Goal: Find specific page/section: Find specific page/section

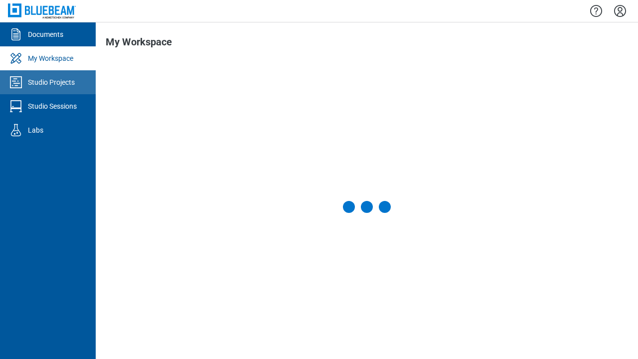
click at [48, 82] on div "Studio Projects" at bounding box center [51, 82] width 47 height 10
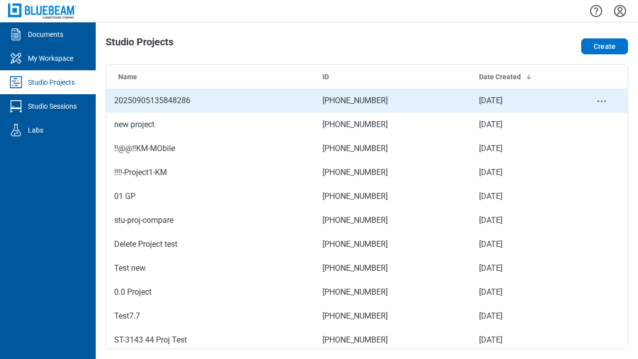
click at [367, 101] on td "173-541-885" at bounding box center [393, 101] width 157 height 24
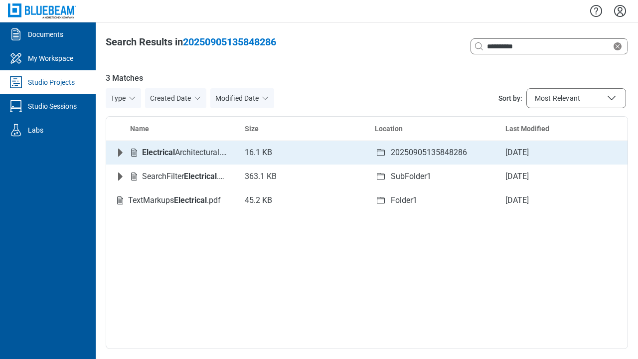
click at [120, 153] on icon "Expand row" at bounding box center [120, 153] width 4 height 8
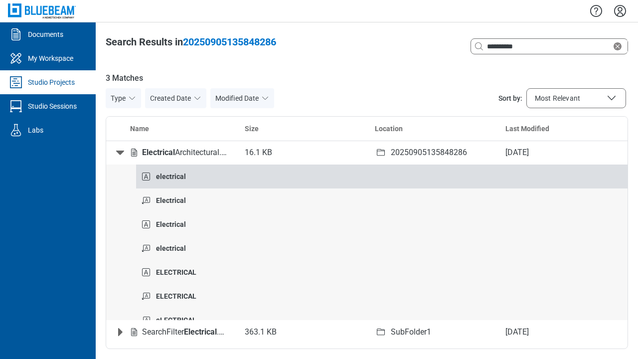
click at [171, 173] on strong "electrical" at bounding box center [171, 177] width 30 height 8
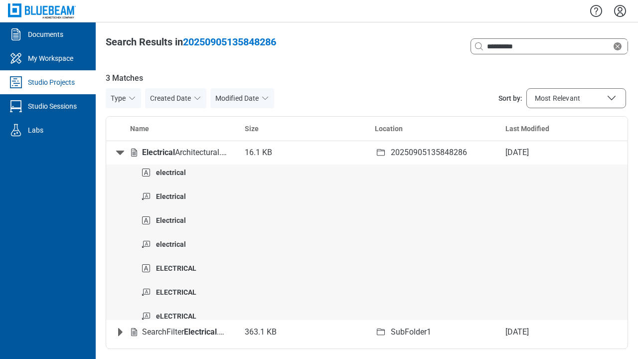
click at [120, 153] on icon "Collapse row" at bounding box center [120, 153] width 8 height 4
click at [620, 46] on icon "Clear search" at bounding box center [618, 46] width 8 height 8
type input "*"
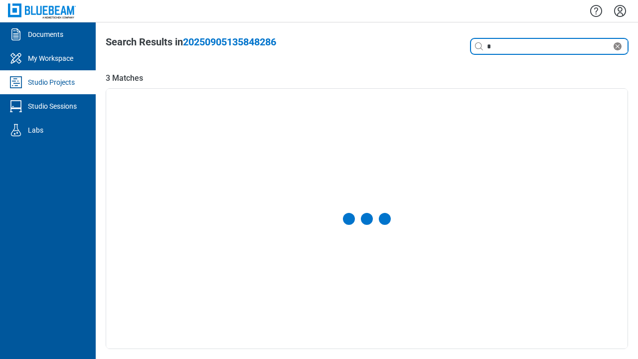
select select "**********"
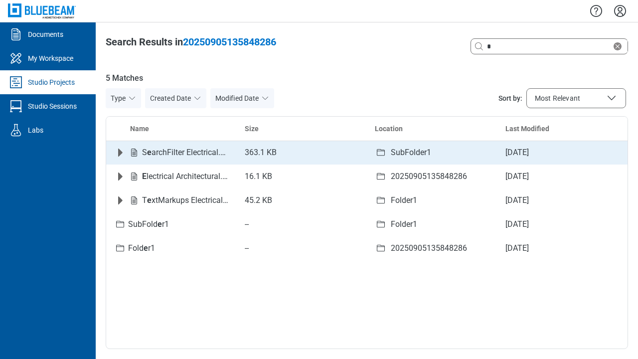
click at [120, 153] on icon "Expand row" at bounding box center [120, 153] width 4 height 8
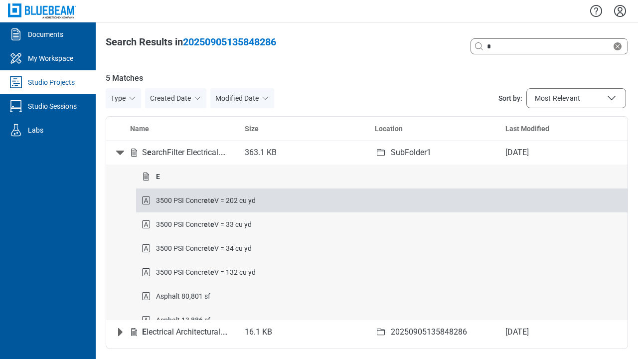
click at [206, 200] on strong "e" at bounding box center [206, 200] width 4 height 8
